Goal: Task Accomplishment & Management: Manage account settings

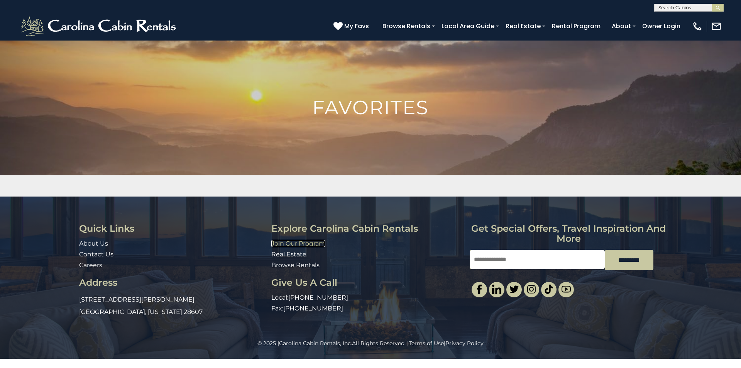
click at [276, 241] on link "Join Our Program" at bounding box center [298, 243] width 54 height 7
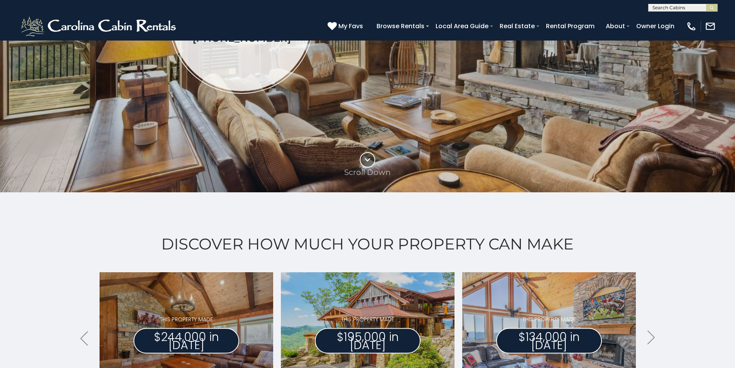
scroll to position [193, 0]
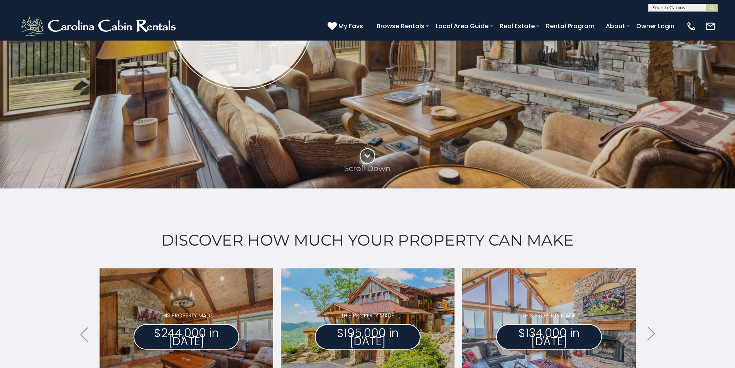
click at [0, 268] on div "Discover How Much Your Property Can Make .arrowLeft .st0{fill:#929292;} .arrowR…" at bounding box center [367, 337] width 735 height 299
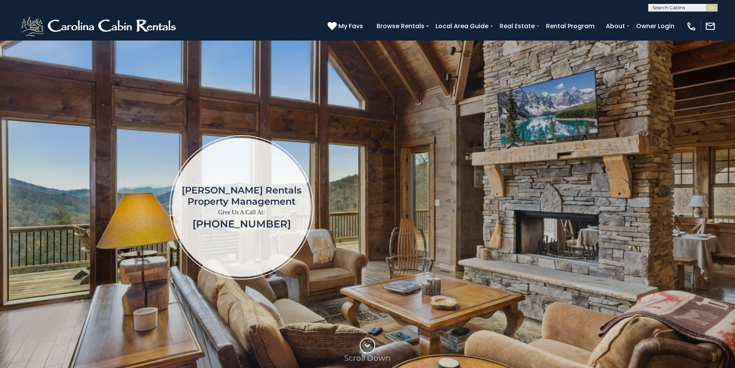
scroll to position [0, 0]
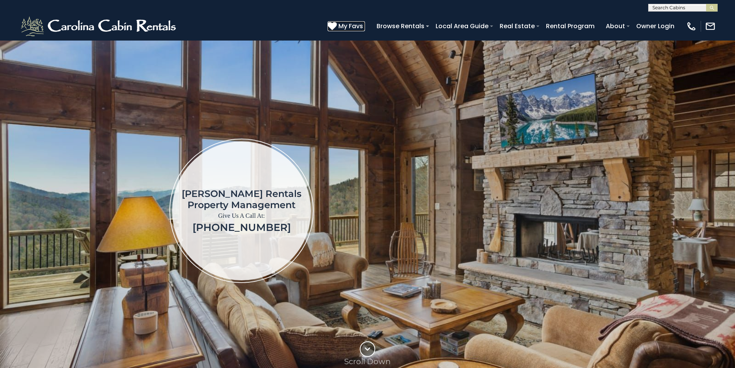
click at [337, 23] on icon at bounding box center [331, 25] width 9 height 9
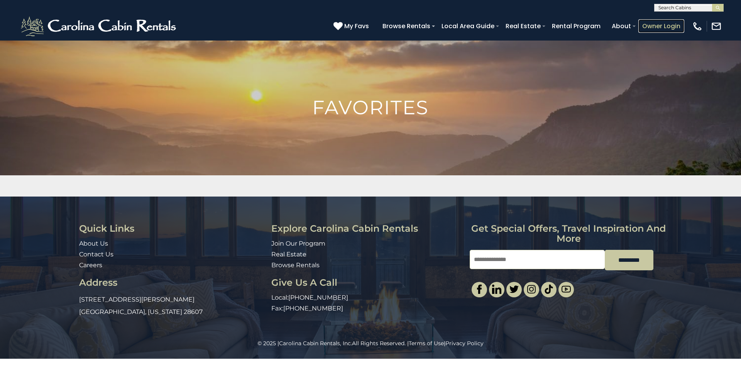
click at [672, 22] on link "Owner Login" at bounding box center [661, 26] width 46 height 14
